Goal: Task Accomplishment & Management: Use online tool/utility

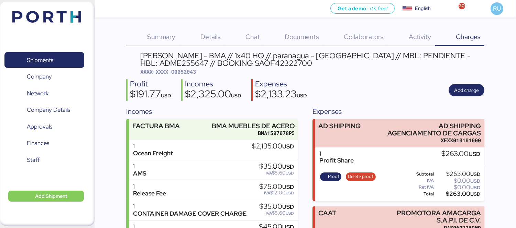
click at [186, 73] on span "XXXX-XXXX-O0052043" at bounding box center [168, 71] width 56 height 7
copy span "O0052043"
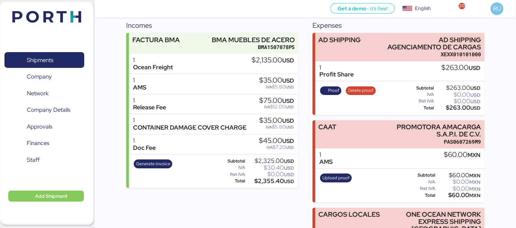
scroll to position [86, 0]
click at [150, 161] on span "Generate invoice" at bounding box center [153, 165] width 34 height 8
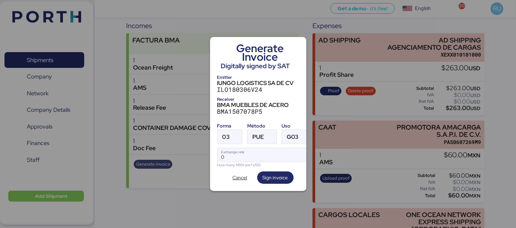
scroll to position [0, 0]
click at [236, 132] on div at bounding box center [236, 137] width 12 height 14
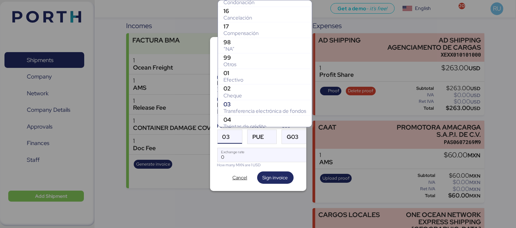
scroll to position [86, 0]
click at [242, 58] on div "99" at bounding box center [264, 58] width 83 height 7
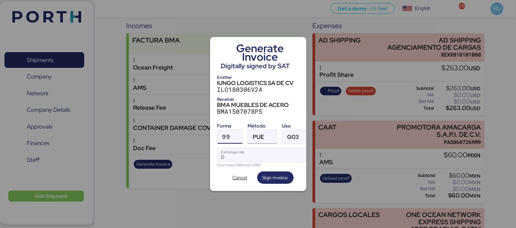
click at [271, 132] on div at bounding box center [270, 137] width 12 height 14
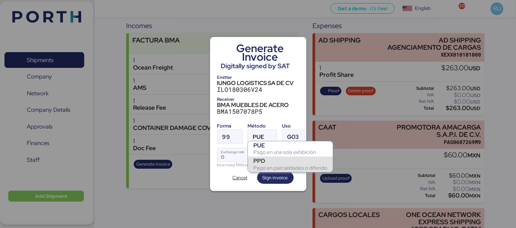
click at [273, 164] on div "PPD" at bounding box center [290, 161] width 74 height 7
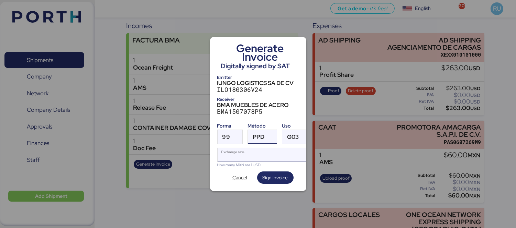
click at [238, 152] on input "Exchange rate" at bounding box center [264, 155] width 94 height 14
paste input "18.4483"
type input "18.4483"
click at [259, 214] on div at bounding box center [258, 114] width 516 height 228
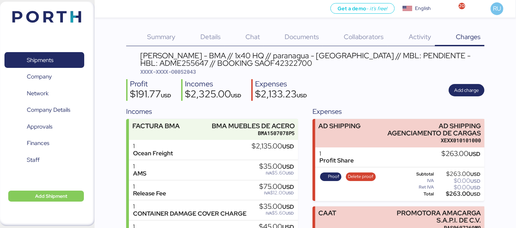
scroll to position [86, 0]
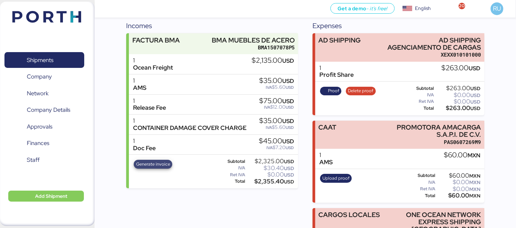
click at [165, 166] on span "Generate invoice" at bounding box center [153, 165] width 34 height 8
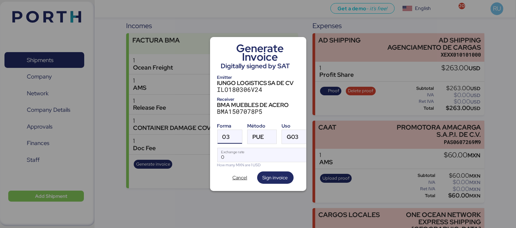
click at [236, 136] on div at bounding box center [236, 137] width 12 height 14
click at [179, 7] on div at bounding box center [258, 114] width 516 height 228
click at [247, 177] on span "Cancel" at bounding box center [239, 178] width 15 height 8
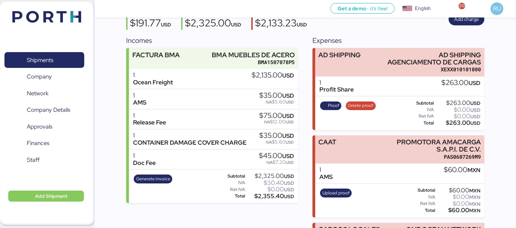
scroll to position [71, 0]
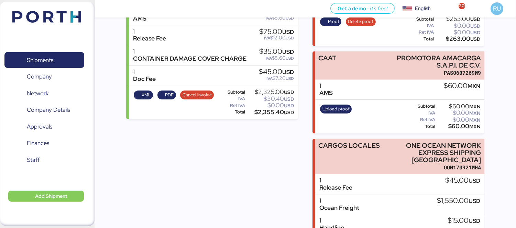
scroll to position [152, 0]
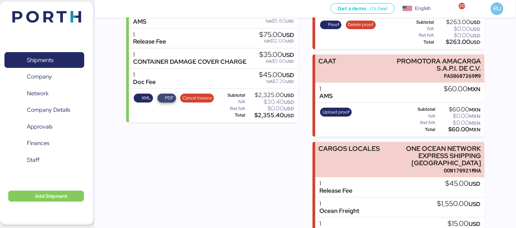
click at [169, 95] on span "PDF" at bounding box center [169, 98] width 9 height 8
click at [138, 98] on span "XML" at bounding box center [143, 98] width 15 height 8
click at [244, 183] on div "Incomes FACTURA BMA BMA MUEBLES DE ACERO BMA1507078P5 1 Ocean Freight $2,135.00…" at bounding box center [212, 133] width 172 height 358
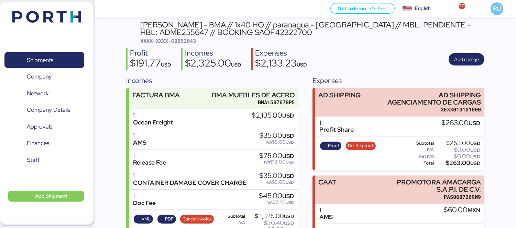
scroll to position [0, 0]
